Goal: Task Accomplishment & Management: Manage account settings

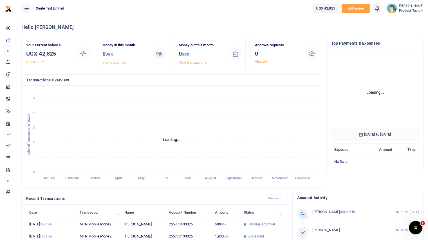
click at [410, 10] on span "Product Tests" at bounding box center [411, 10] width 24 height 5
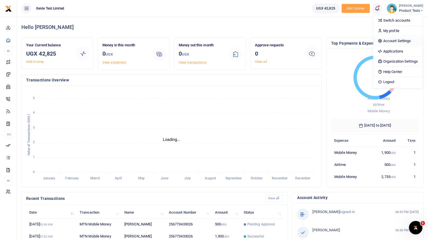
scroll to position [4, 4]
click at [402, 41] on link "Account Settings" at bounding box center [397, 41] width 49 height 8
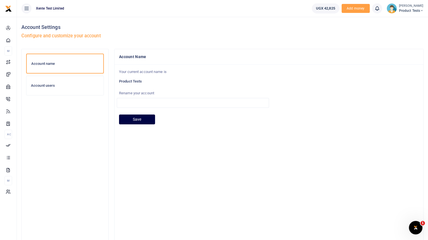
click at [49, 85] on h6 "Account users" at bounding box center [65, 85] width 68 height 4
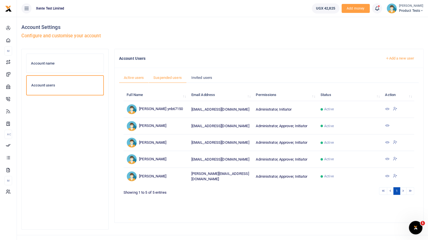
click at [170, 77] on link "Suspended users" at bounding box center [167, 78] width 38 height 11
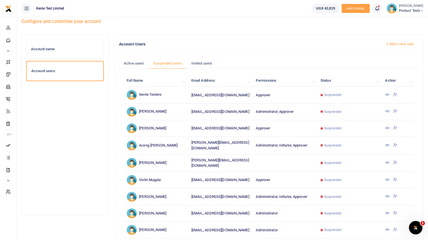
scroll to position [28, 0]
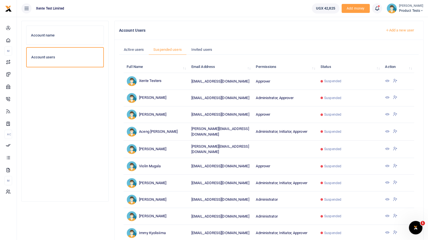
click at [394, 96] on icon at bounding box center [394, 97] width 4 height 5
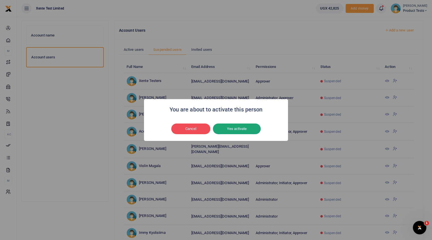
click at [251, 128] on button "Yes activate" at bounding box center [237, 129] width 48 height 11
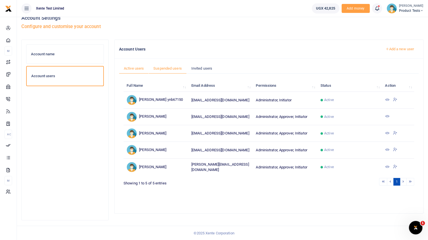
click at [159, 69] on link "Suspended users" at bounding box center [167, 68] width 38 height 11
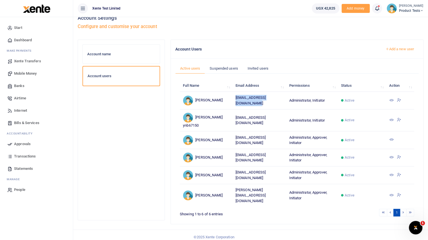
drag, startPoint x: 231, startPoint y: 103, endPoint x: 280, endPoint y: 103, distance: 49.5
click at [280, 103] on td "[EMAIL_ADDRESS][DOMAIN_NAME]" at bounding box center [259, 100] width 54 height 17
click at [82, 10] on icon at bounding box center [83, 8] width 6 height 6
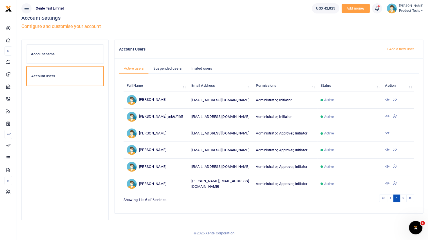
click at [344, 32] on div "Account Settings Configure and customise your account" at bounding box center [222, 24] width 402 height 32
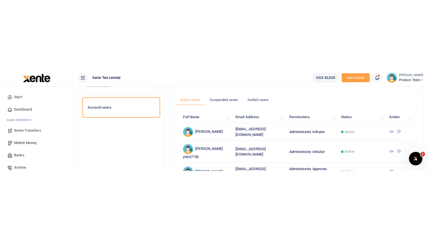
scroll to position [37, 0]
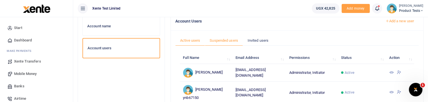
click at [225, 38] on link "Suspended users" at bounding box center [224, 40] width 38 height 11
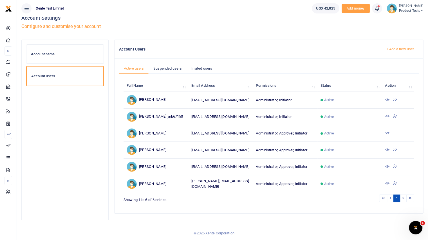
click at [394, 99] on icon at bounding box center [394, 99] width 4 height 5
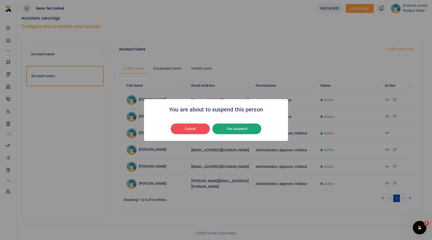
click at [248, 130] on button "Yes suspend" at bounding box center [236, 129] width 49 height 11
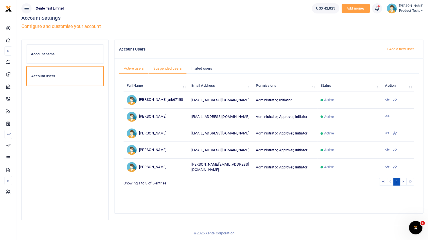
click at [165, 67] on link "Suspended users" at bounding box center [167, 68] width 38 height 11
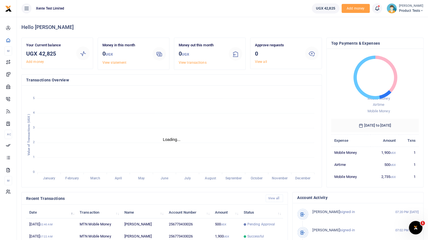
scroll to position [4, 4]
click at [408, 12] on span "Product Tests" at bounding box center [411, 10] width 24 height 5
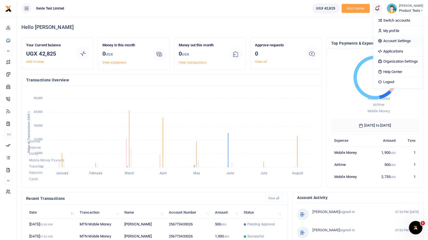
click at [390, 37] on link "Account Settings" at bounding box center [397, 41] width 49 height 8
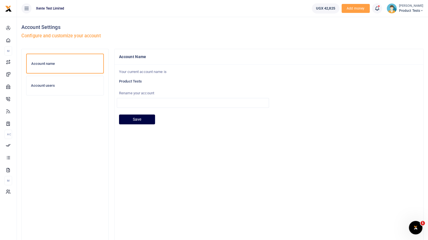
click at [81, 85] on h6 "Account users" at bounding box center [65, 85] width 68 height 4
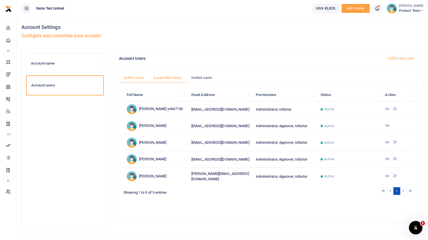
click at [176, 74] on link "Suspended users" at bounding box center [167, 78] width 38 height 11
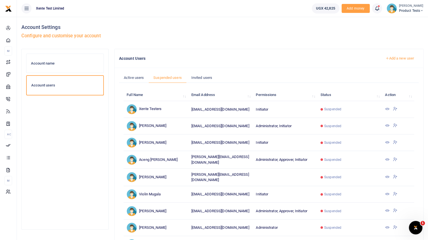
click at [396, 126] on icon at bounding box center [394, 125] width 4 height 5
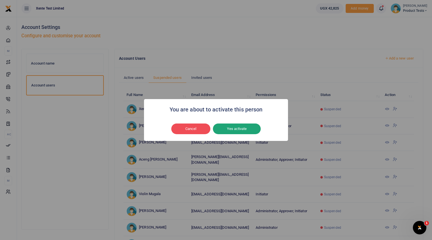
click at [243, 128] on button "Yes activate" at bounding box center [237, 129] width 48 height 11
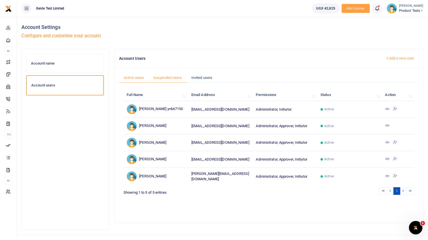
click at [159, 79] on link "Suspended users" at bounding box center [167, 78] width 38 height 11
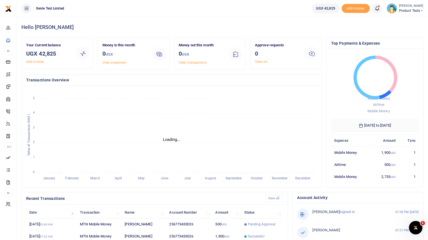
scroll to position [4, 4]
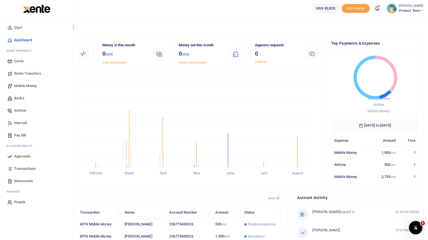
click at [21, 85] on span "Mobile Money" at bounding box center [25, 86] width 22 height 6
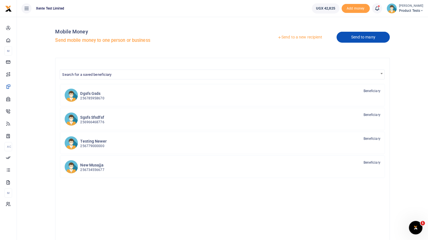
click at [361, 37] on link "Send to many" at bounding box center [362, 37] width 53 height 11
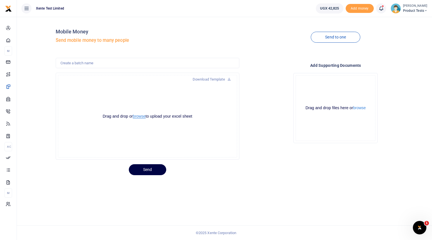
click at [138, 117] on button "browse" at bounding box center [139, 116] width 13 height 4
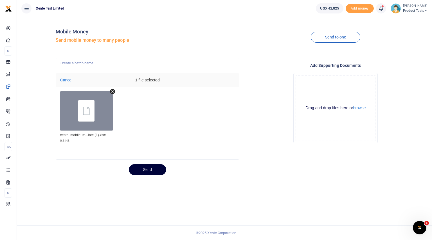
click at [149, 170] on button "Send" at bounding box center [147, 169] width 37 height 11
